Goal: Task Accomplishment & Management: Use online tool/utility

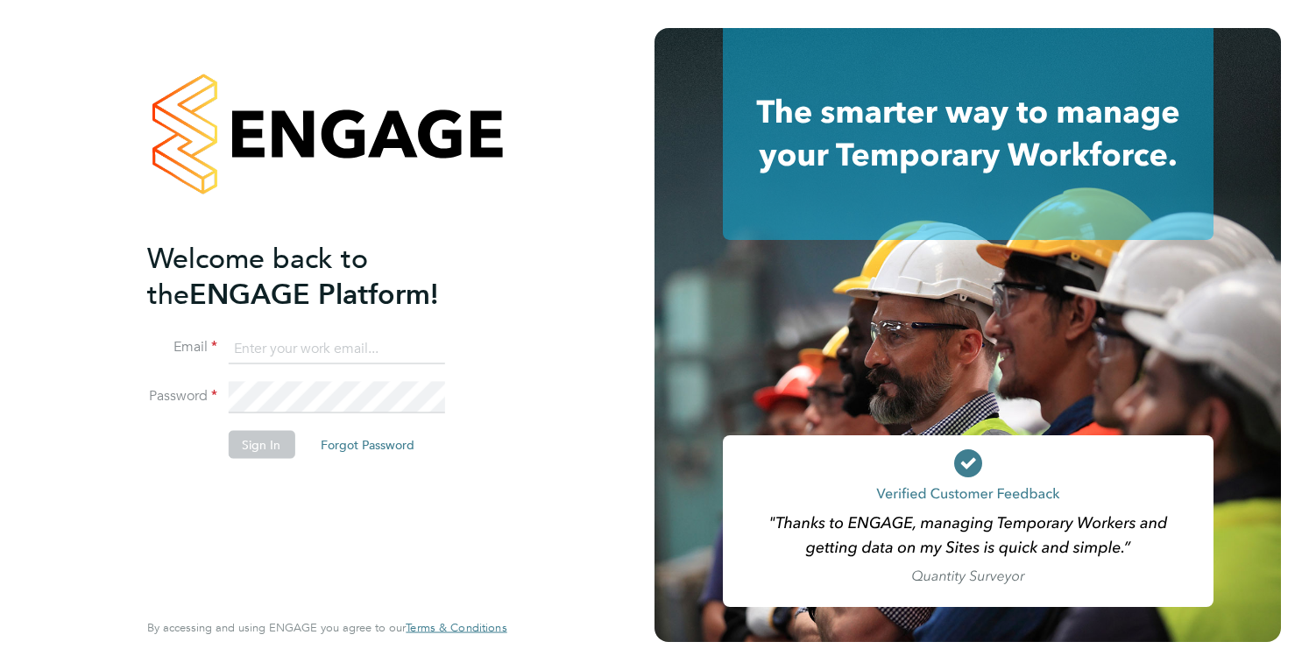
type input "holly@tribuildsolutions.com"
click at [266, 440] on button "Sign In" at bounding box center [261, 444] width 67 height 28
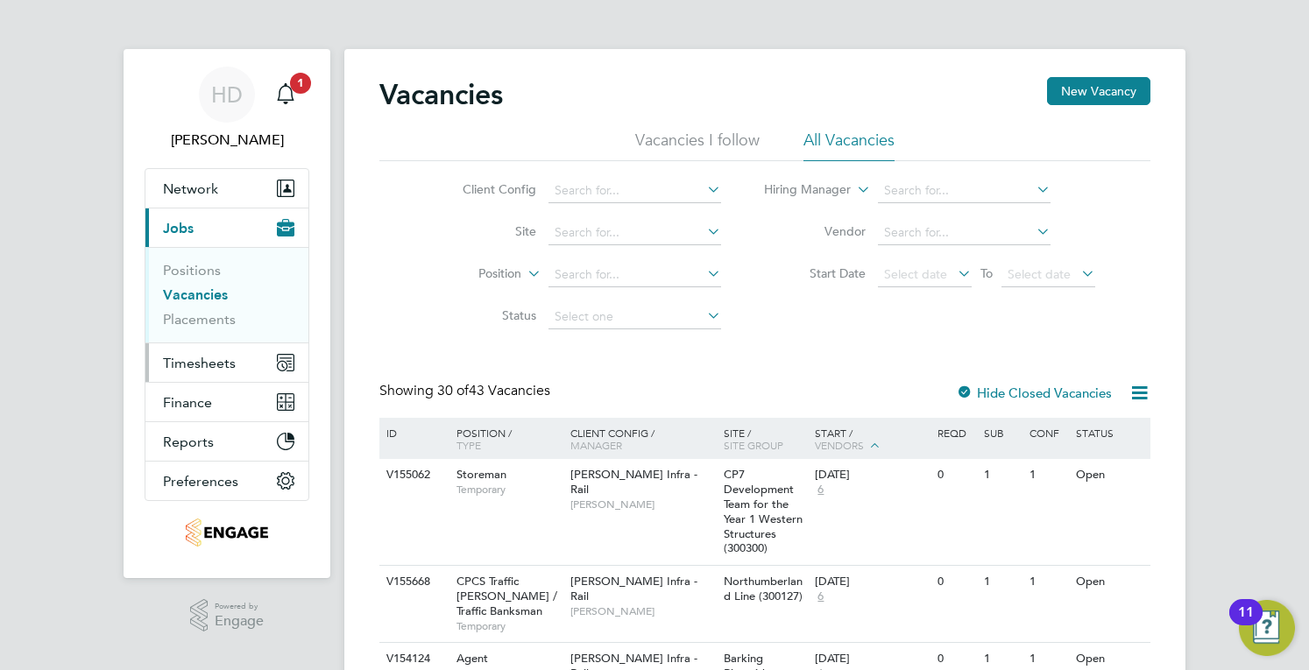
click at [179, 364] on span "Timesheets" at bounding box center [199, 363] width 73 height 17
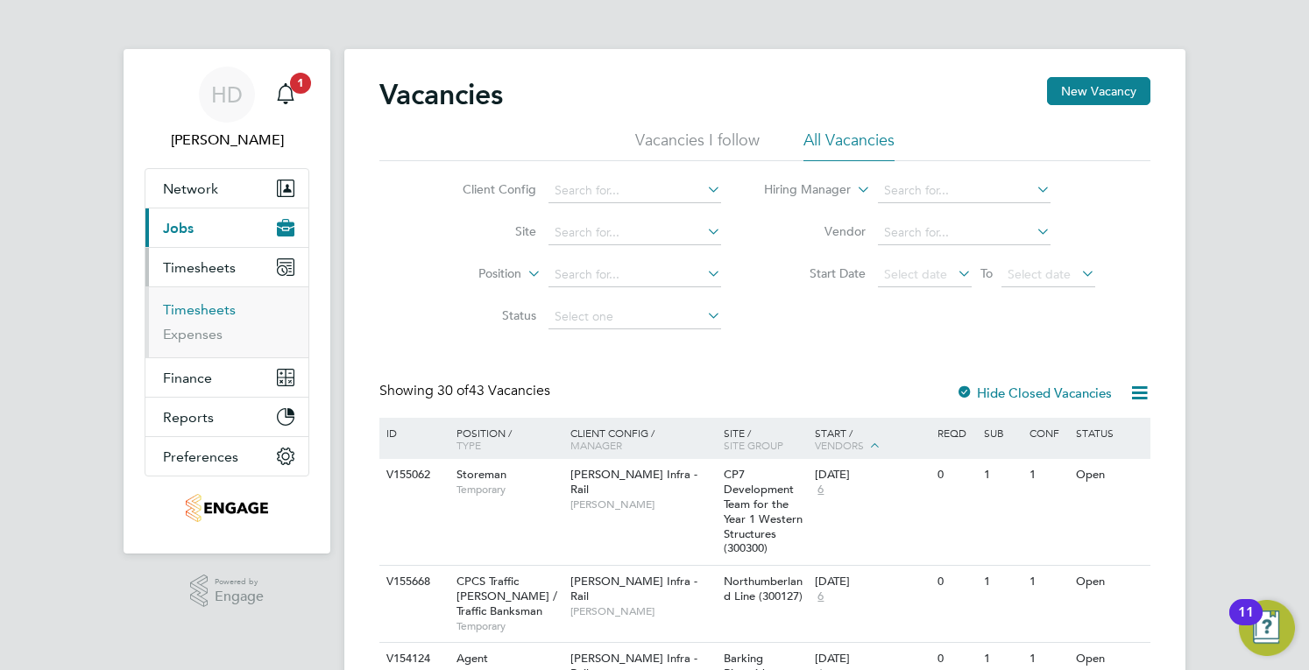
click at [216, 309] on link "Timesheets" at bounding box center [199, 309] width 73 height 17
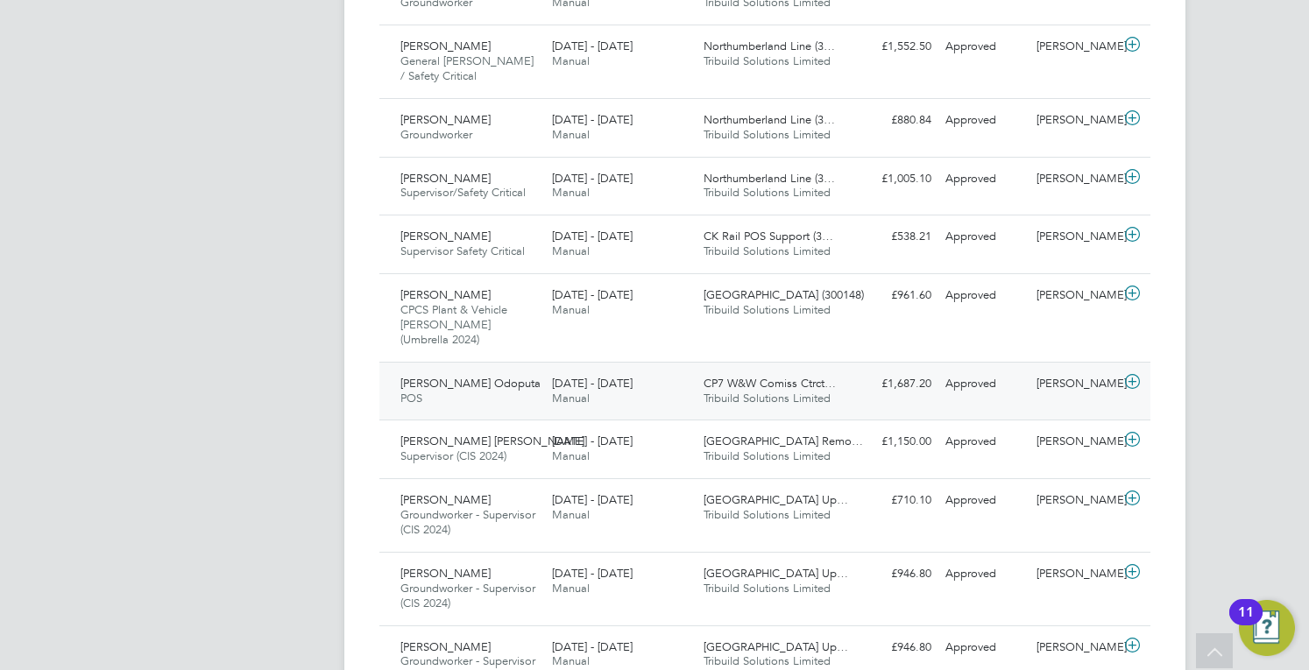
click at [687, 370] on div "[DATE] - [DATE] Manual" at bounding box center [621, 392] width 152 height 44
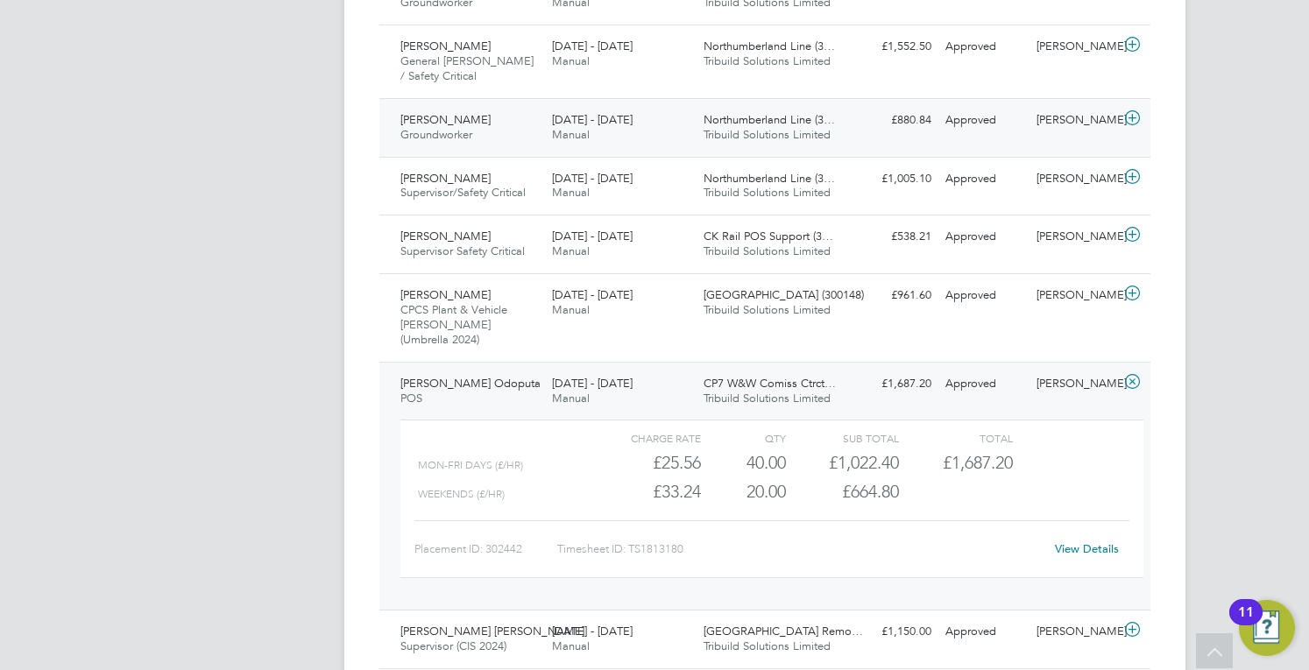
click at [679, 106] on div "[DATE] - [DATE] Manual" at bounding box center [621, 128] width 152 height 44
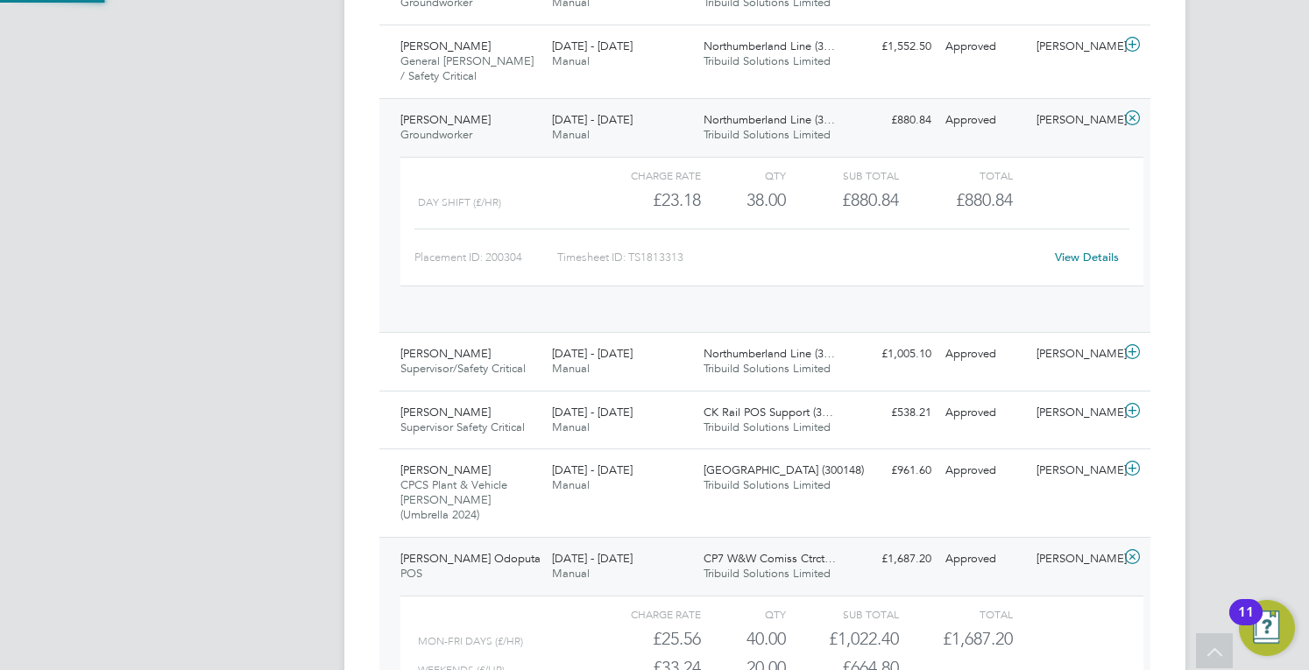
scroll to position [30, 171]
